Goal: Task Accomplishment & Management: Complete application form

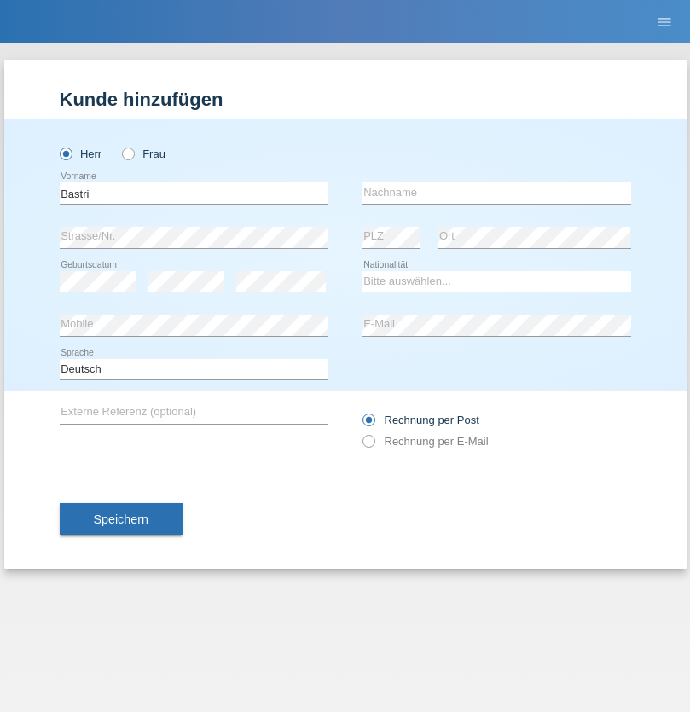
type input "Bastri"
click at [496, 193] on input "text" at bounding box center [496, 192] width 269 height 21
type input "Ajdari"
select select "MK"
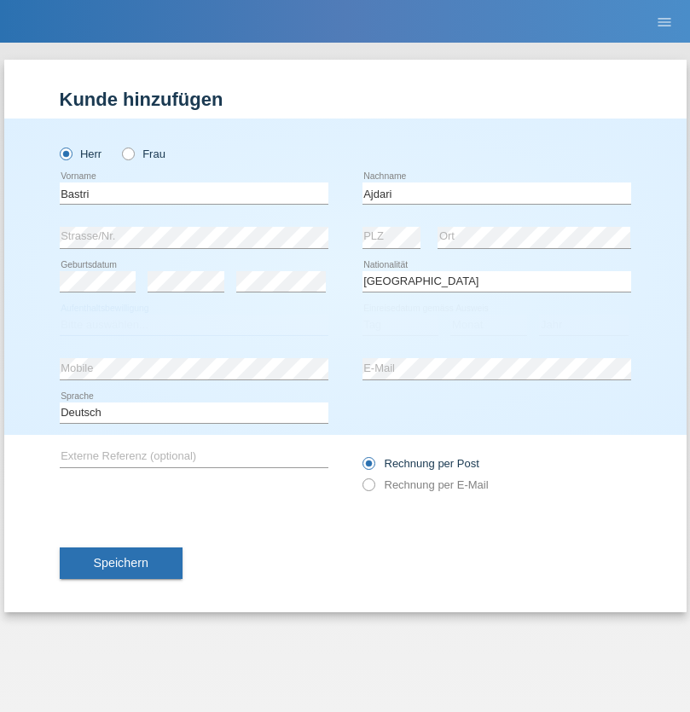
select select "C"
select select "01"
select select "02"
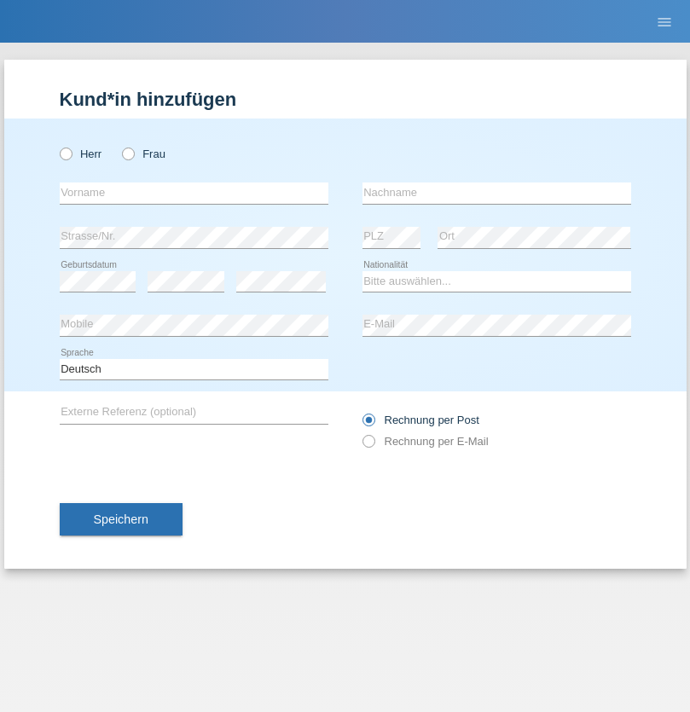
radio input "true"
click at [194, 193] on input "text" at bounding box center [194, 192] width 269 height 21
type input "[PERSON_NAME]"
click at [496, 193] on input "text" at bounding box center [496, 192] width 269 height 21
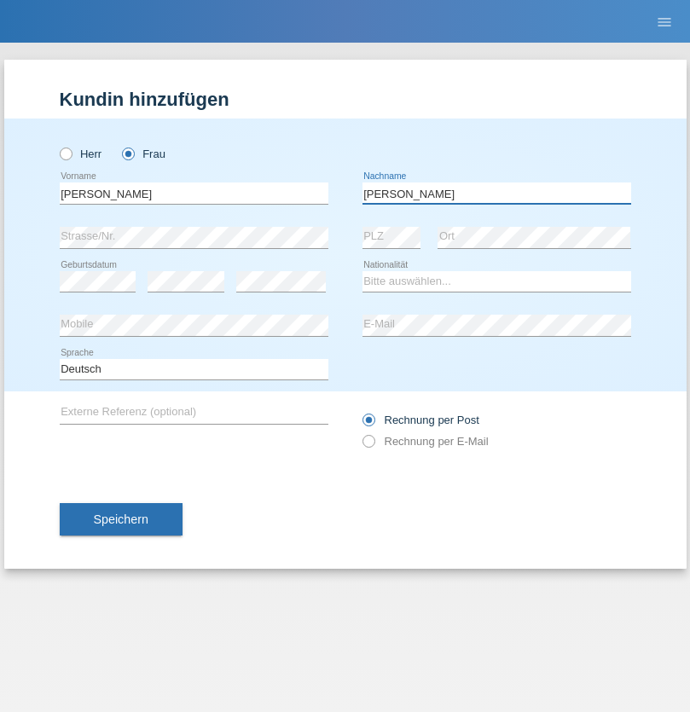
type input "[PERSON_NAME]"
select select "CH"
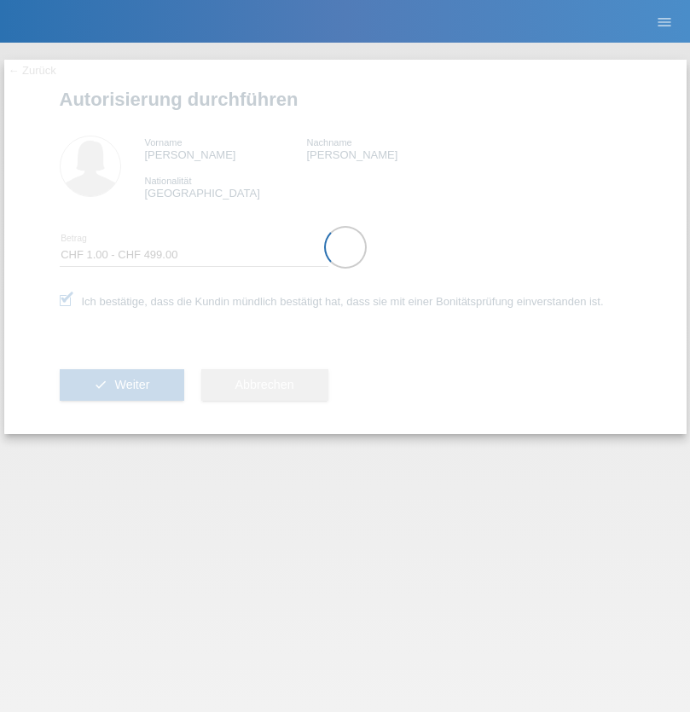
select select "1"
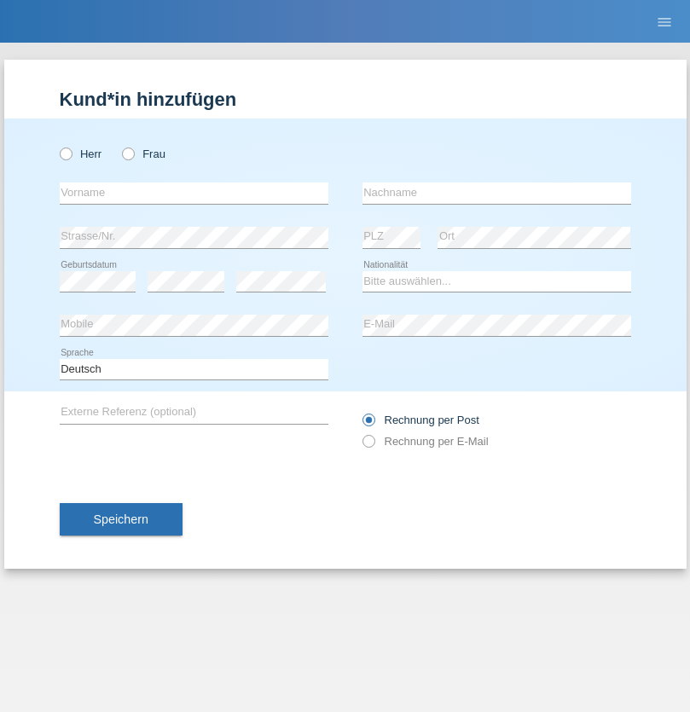
radio input "true"
click at [194, 193] on input "text" at bounding box center [194, 192] width 269 height 21
type input "Sebastian"
click at [496, 193] on input "text" at bounding box center [496, 192] width 269 height 21
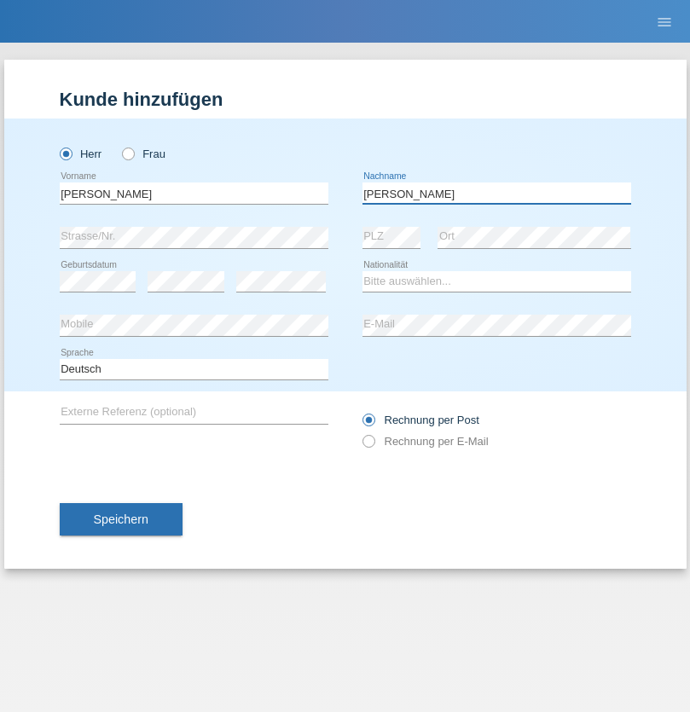
type input "Kuczynski"
select select "PL"
select select "C"
select select "16"
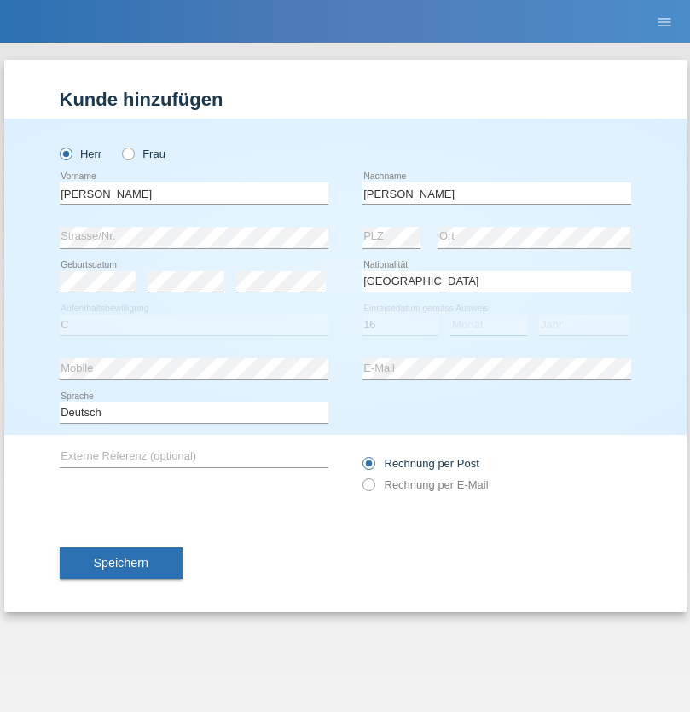
select select "04"
select select "2010"
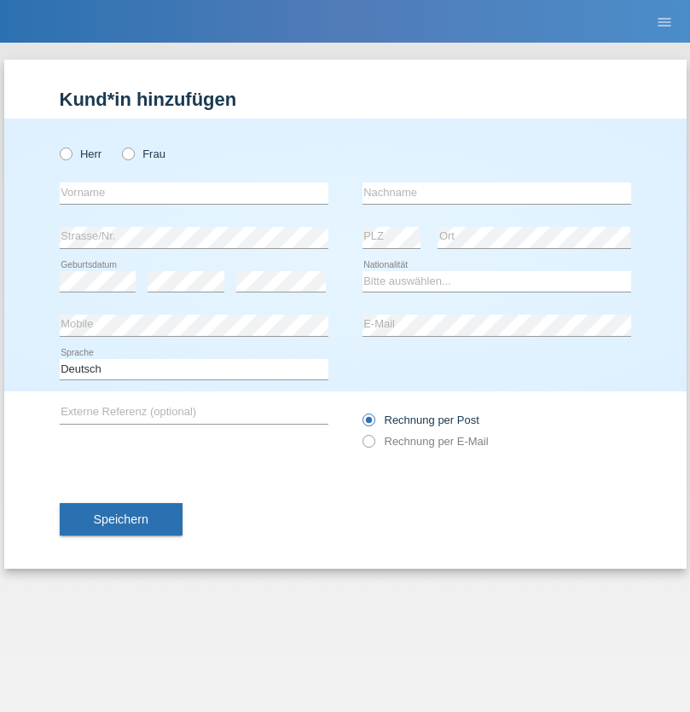
radio input "true"
click at [194, 193] on input "text" at bounding box center [194, 192] width 269 height 21
type input "Denise"
click at [496, 193] on input "text" at bounding box center [496, 192] width 269 height 21
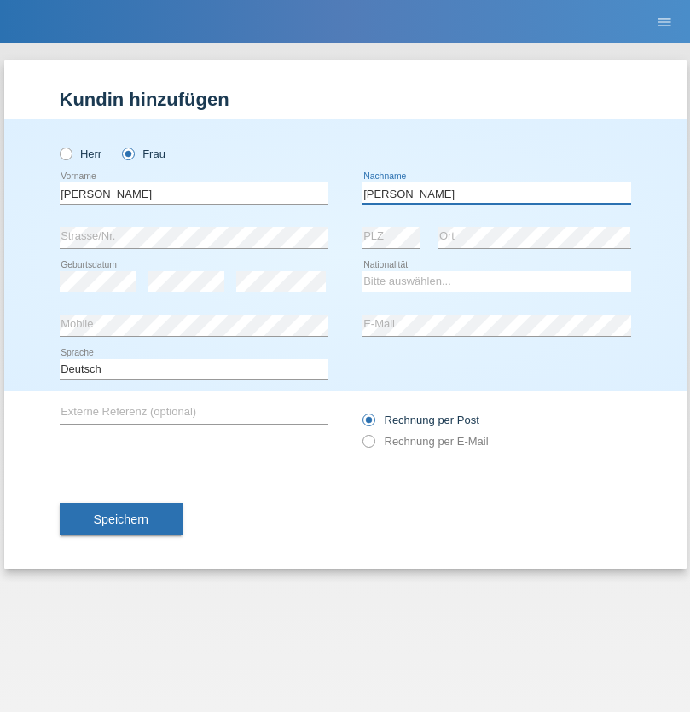
type input "Edward"
select select "CH"
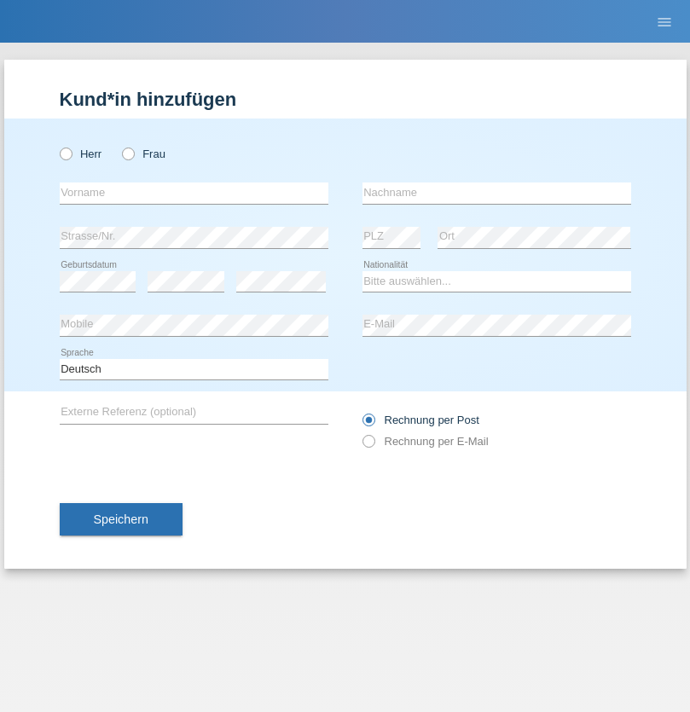
radio input "true"
click at [194, 193] on input "text" at bounding box center [194, 192] width 269 height 21
type input "[PERSON_NAME]"
click at [496, 193] on input "text" at bounding box center [496, 192] width 269 height 21
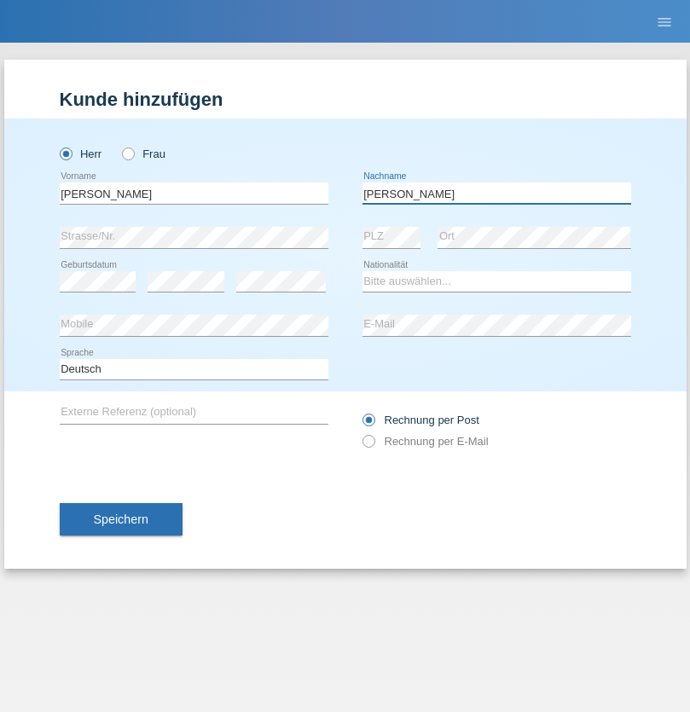
type input "[PERSON_NAME]"
select select "CH"
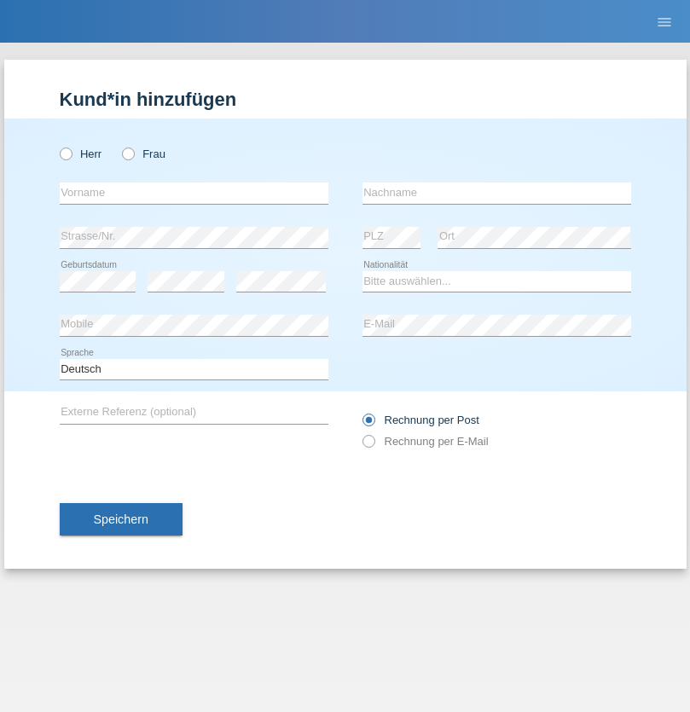
radio input "true"
click at [194, 193] on input "text" at bounding box center [194, 192] width 269 height 21
type input "Alban"
click at [496, 193] on input "text" at bounding box center [496, 192] width 269 height 21
type input "Selmonaj"
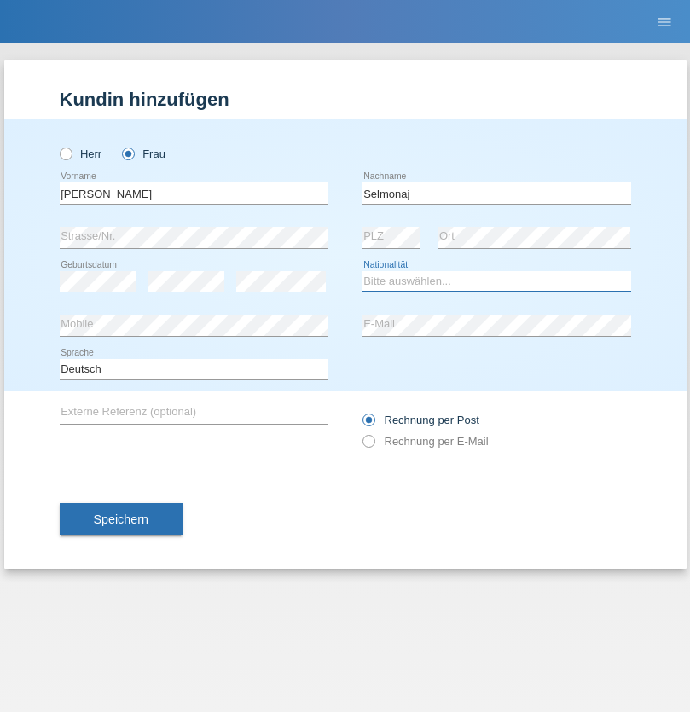
select select "CH"
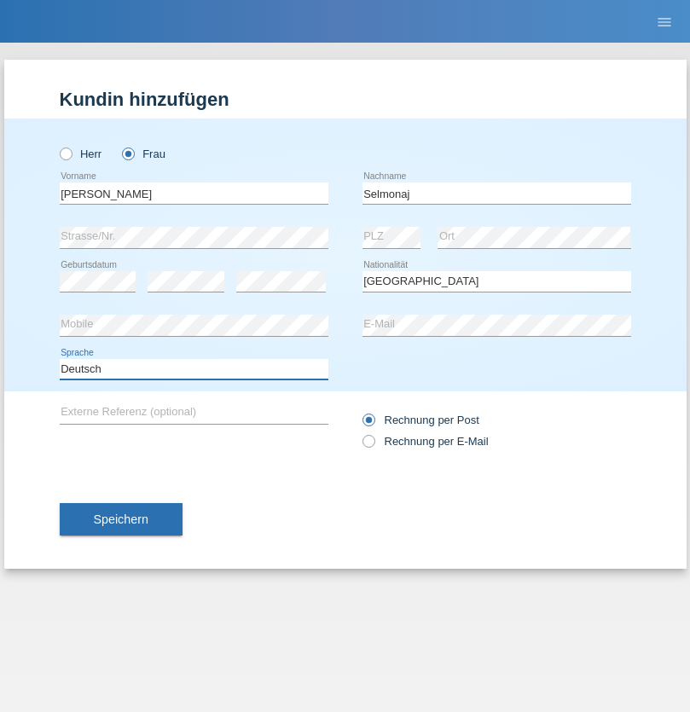
select select "en"
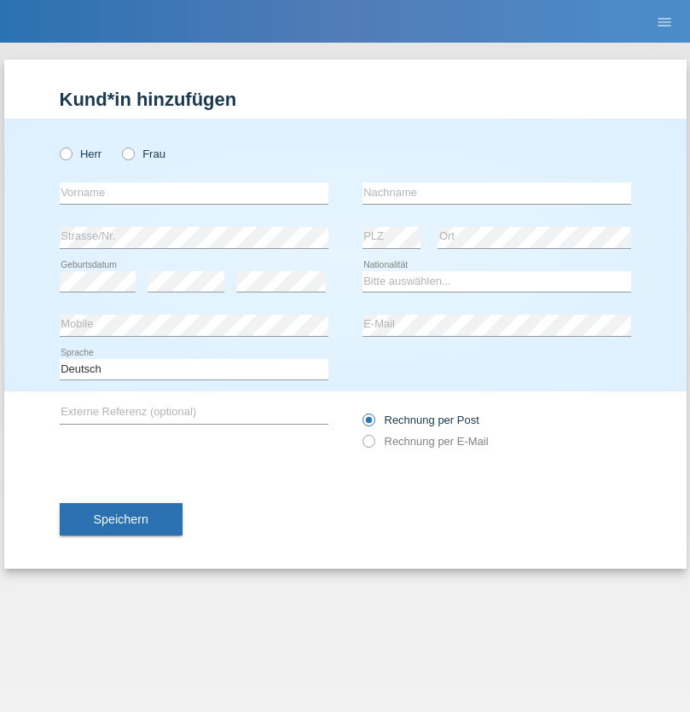
radio input "true"
click at [194, 193] on input "text" at bounding box center [194, 192] width 269 height 21
type input "[PERSON_NAME]"
click at [496, 193] on input "text" at bounding box center [496, 192] width 269 height 21
type input "Mehlhorn"
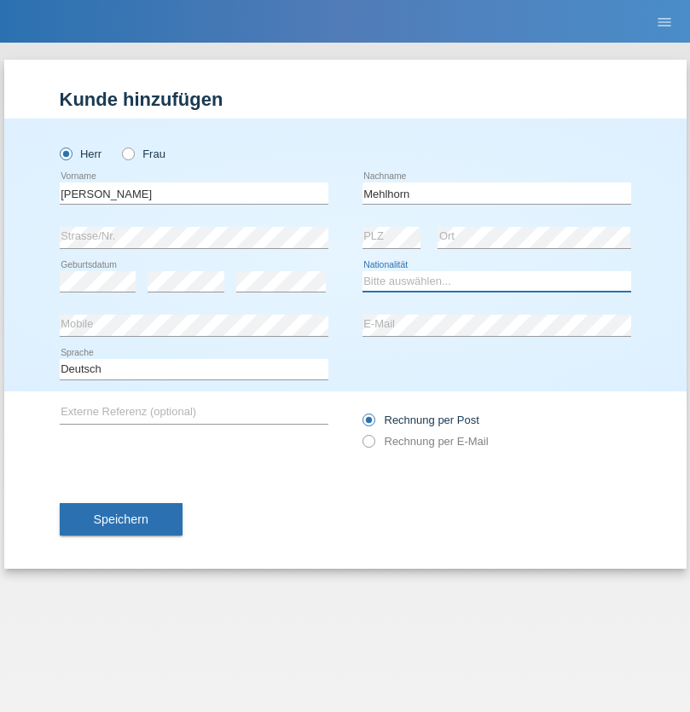
select select "CH"
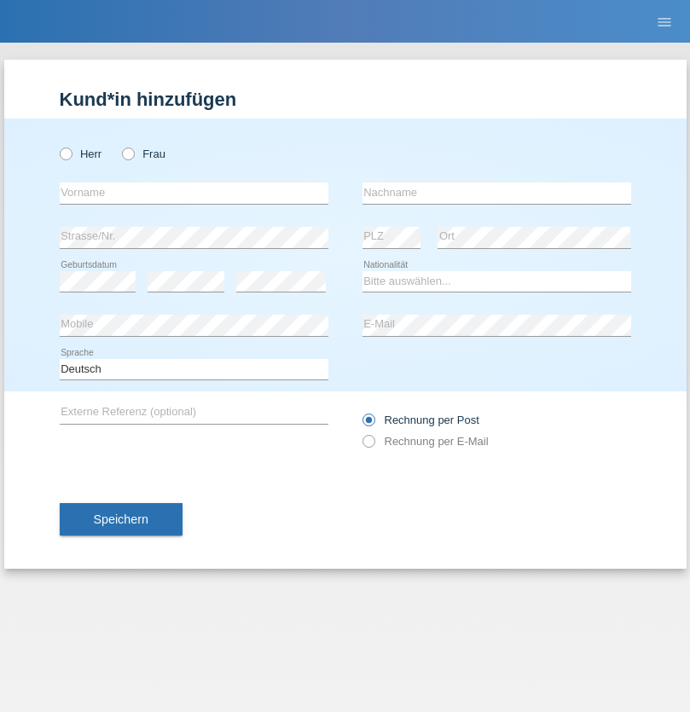
radio input "true"
click at [194, 193] on input "text" at bounding box center [194, 192] width 269 height 21
type input "[PERSON_NAME]"
click at [496, 193] on input "text" at bounding box center [496, 192] width 269 height 21
type input "Papuc"
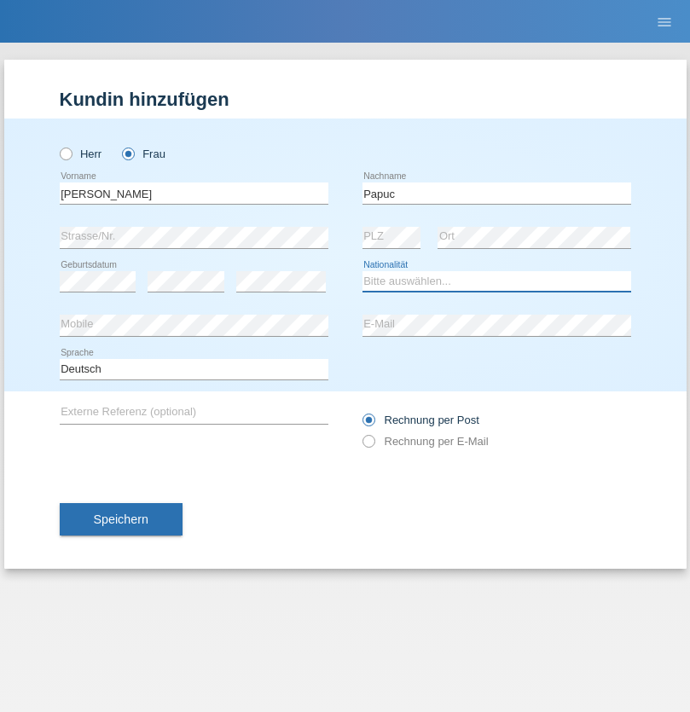
select select "RO"
select select "C"
select select "30"
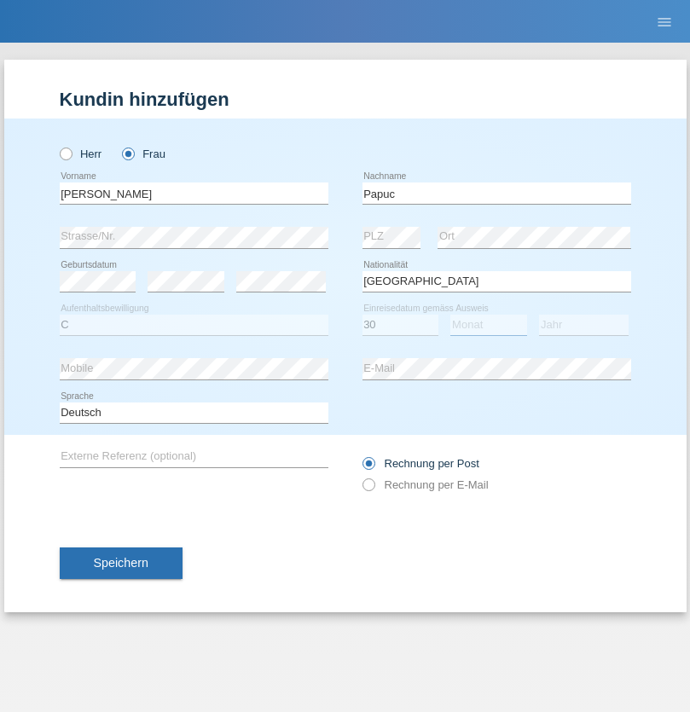
select select "07"
select select "2019"
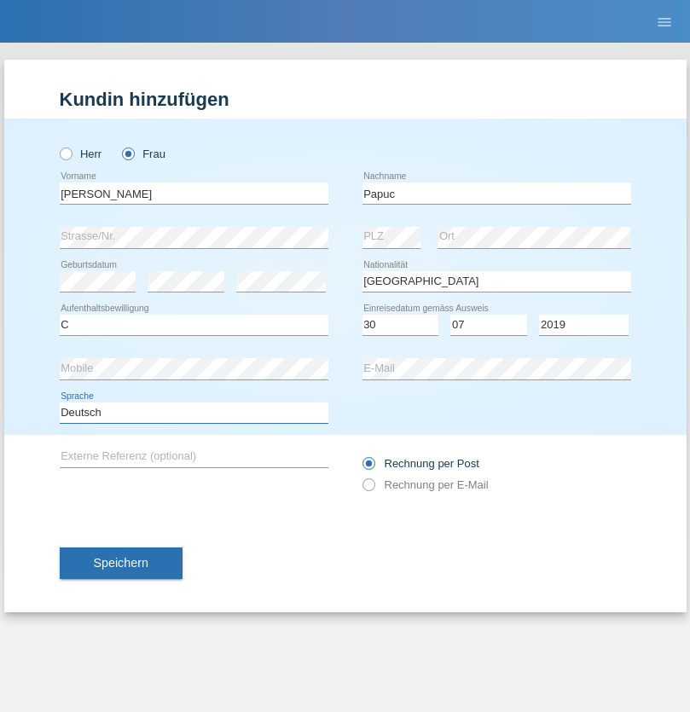
select select "en"
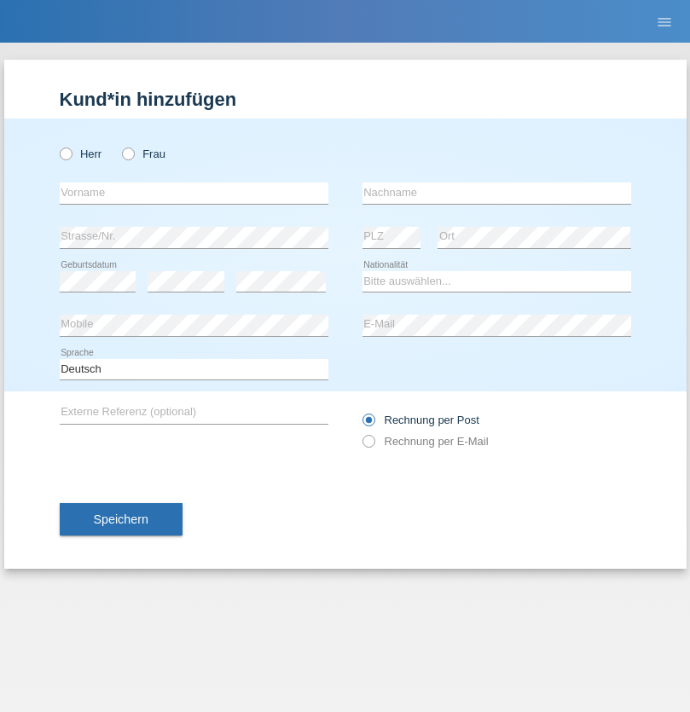
radio input "true"
click at [194, 193] on input "text" at bounding box center [194, 192] width 269 height 21
type input "Dikbaş"
click at [496, 193] on input "text" at bounding box center [496, 192] width 269 height 21
type input "Nuray"
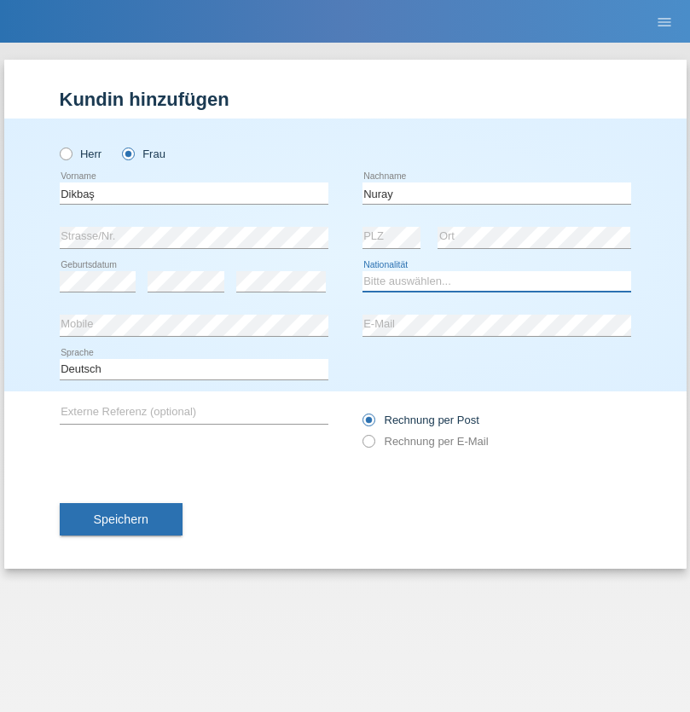
select select "TR"
select select "C"
select select "09"
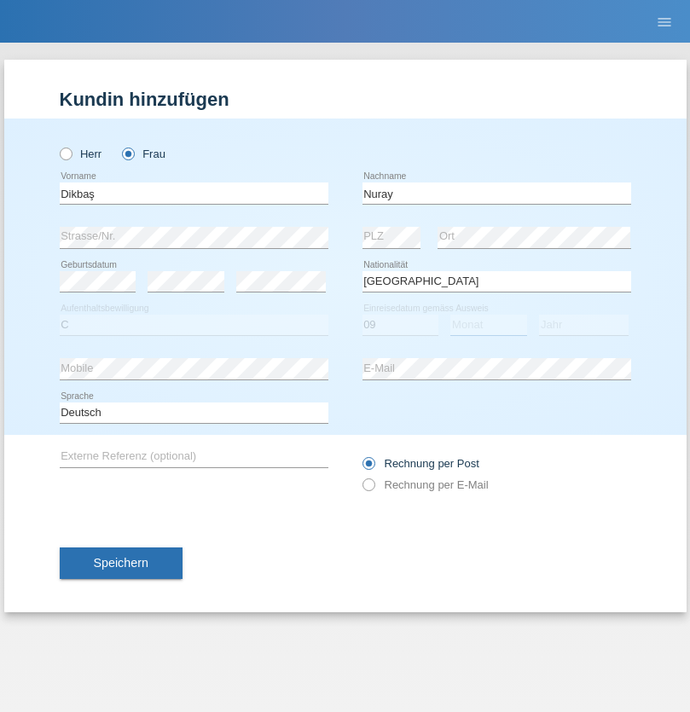
select select "11"
select select "1994"
